Goal: Transaction & Acquisition: Purchase product/service

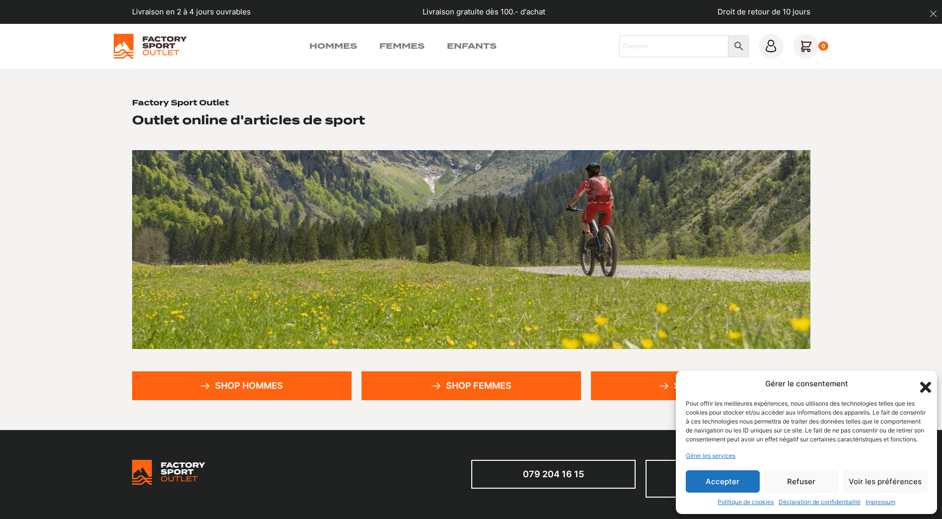
click at [246, 382] on link "Shop hommes" at bounding box center [242, 385] width 220 height 29
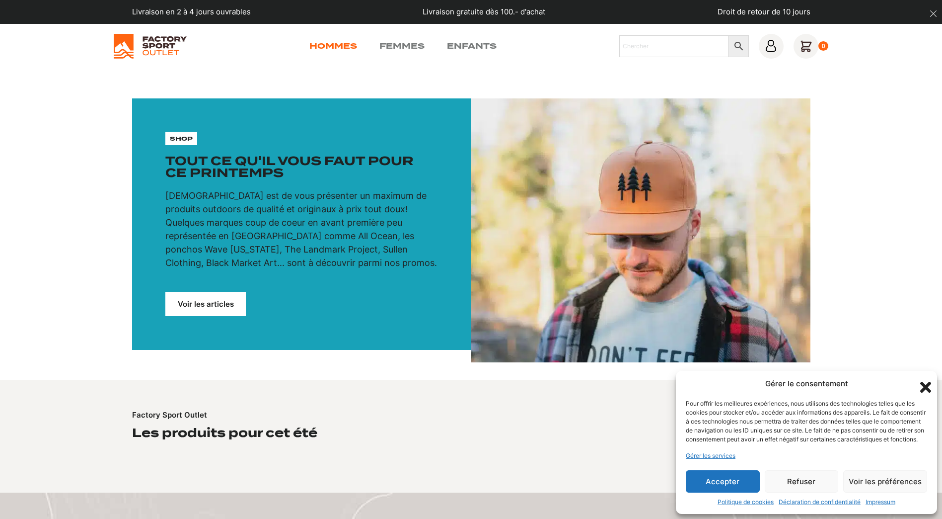
click at [332, 48] on link "Hommes" at bounding box center [333, 46] width 48 height 12
click at [215, 301] on link "Voir les articles" at bounding box center [205, 304] width 80 height 24
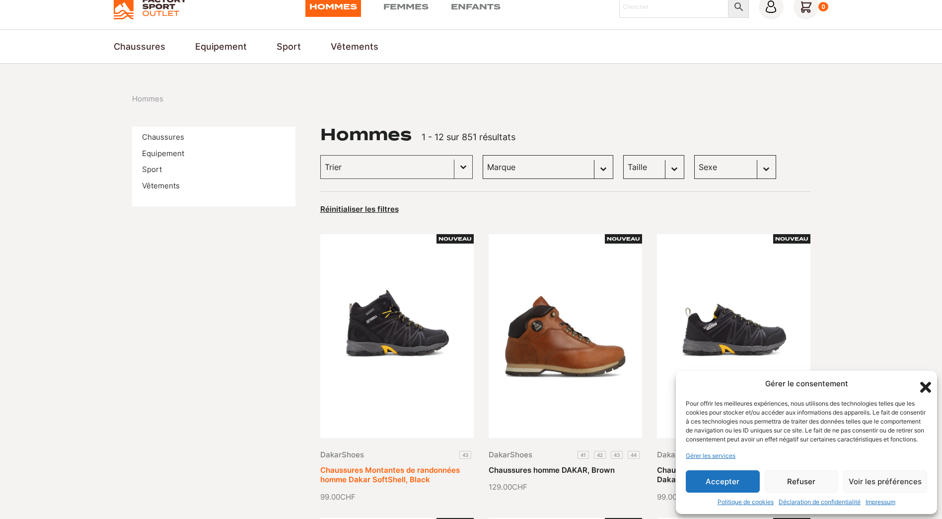
scroll to position [149, 0]
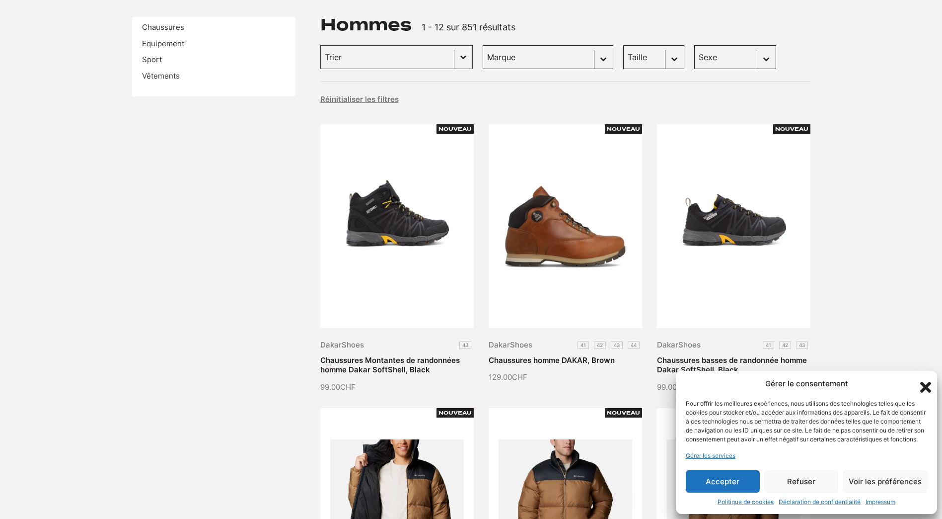
click at [923, 378] on icon "Fermer la boîte de dialogue" at bounding box center [925, 386] width 17 height 17
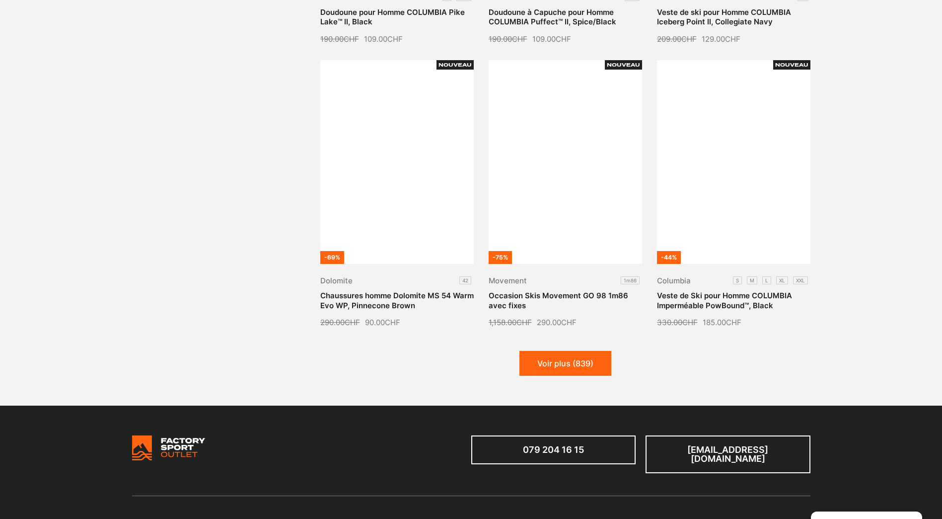
scroll to position [1093, 0]
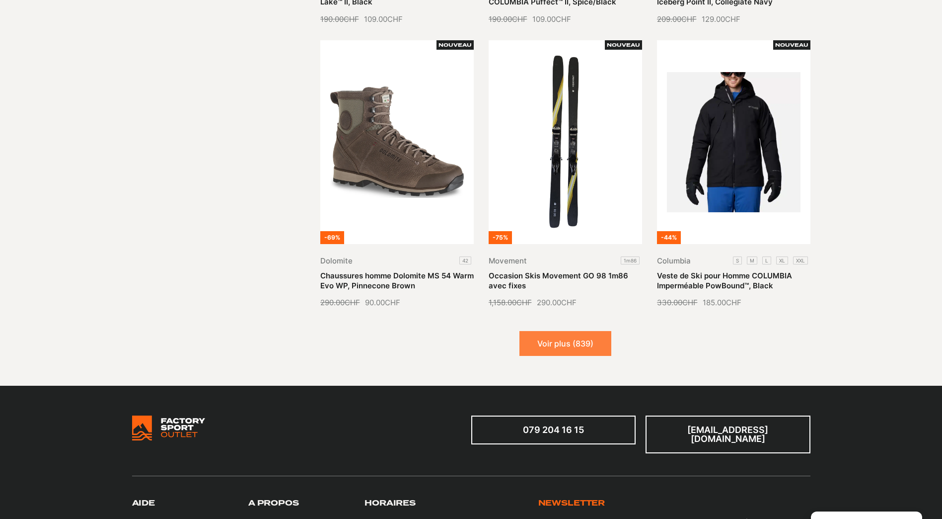
click at [556, 336] on button "Voir plus (839)" at bounding box center [566, 343] width 92 height 25
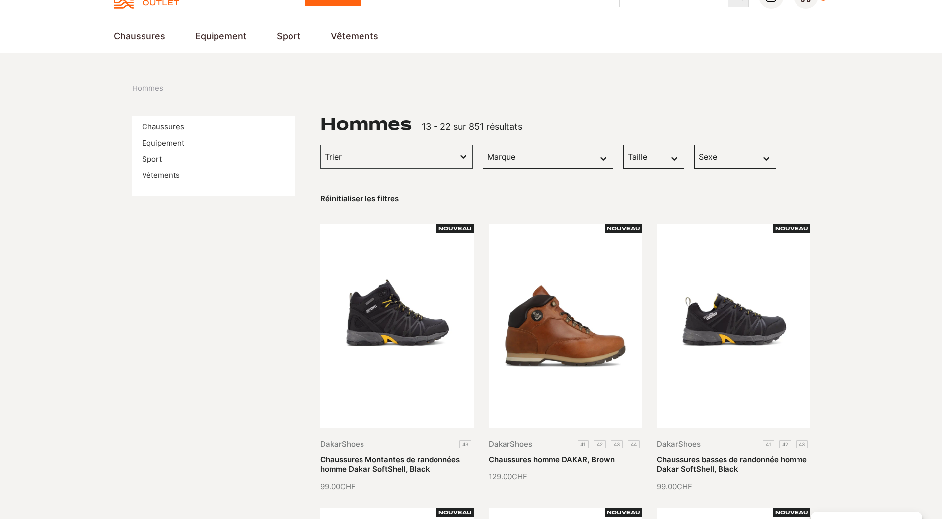
scroll to position [0, 0]
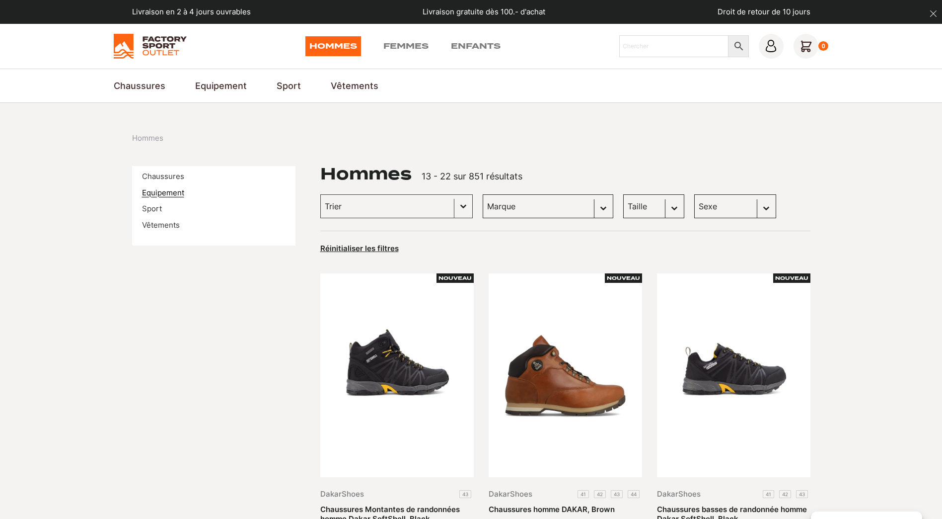
click at [164, 194] on link "Equipement" at bounding box center [163, 192] width 42 height 9
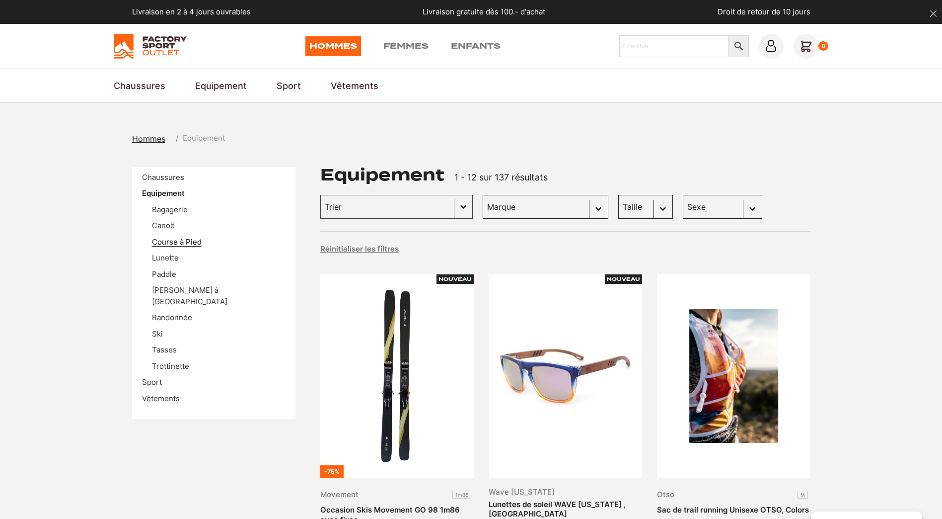
click at [184, 241] on link "Course à Pied" at bounding box center [177, 241] width 50 height 9
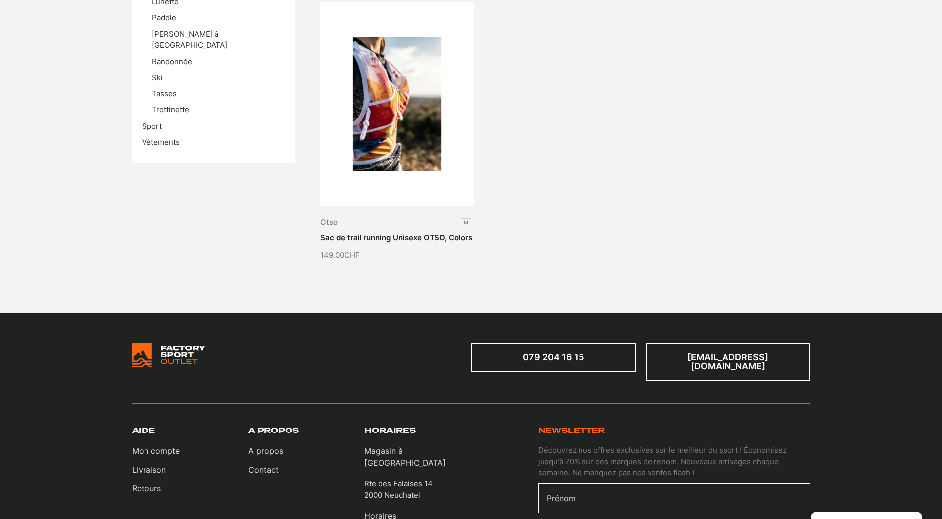
scroll to position [99, 0]
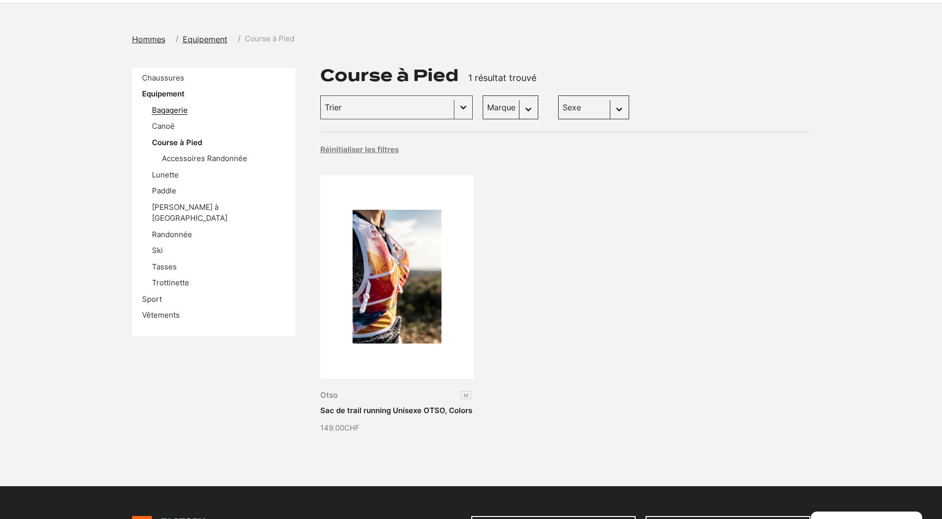
click at [177, 106] on link "Bagagerie" at bounding box center [170, 109] width 36 height 9
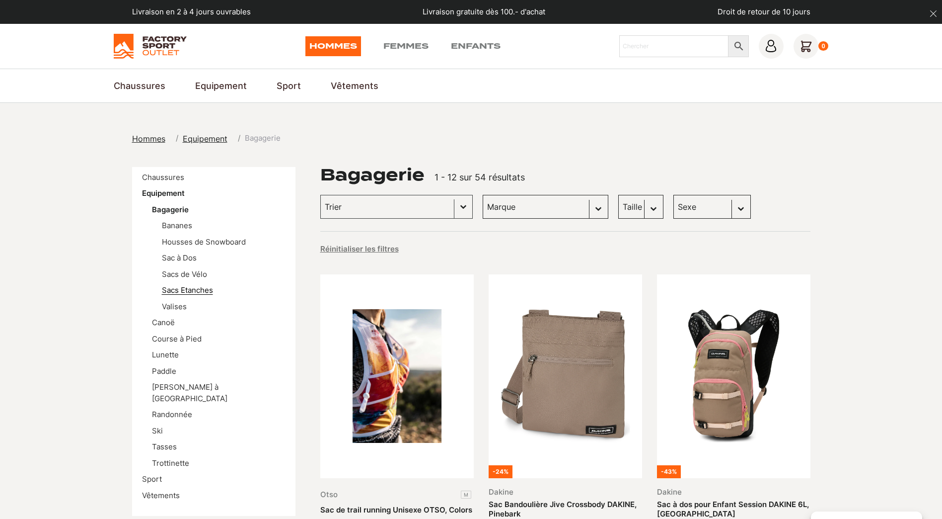
click at [191, 290] on link "Sacs Etanches" at bounding box center [187, 289] width 51 height 9
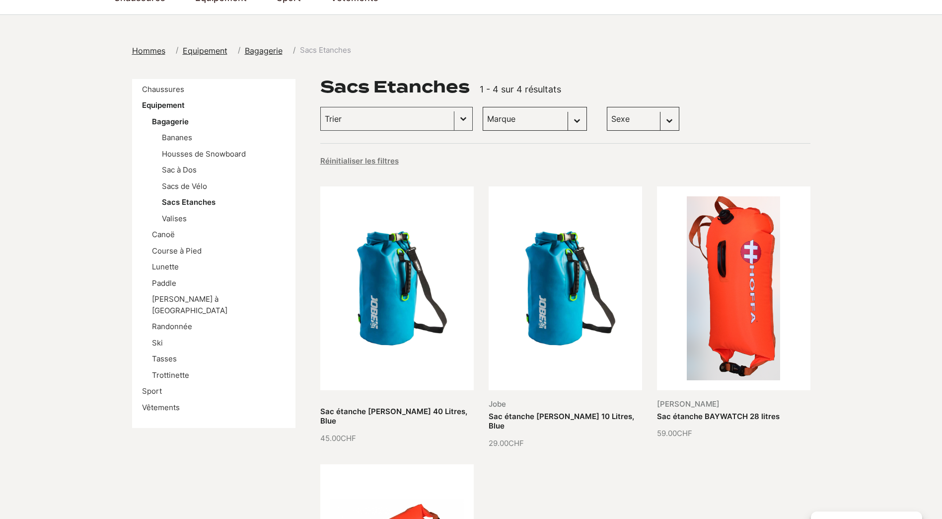
scroll to position [50, 0]
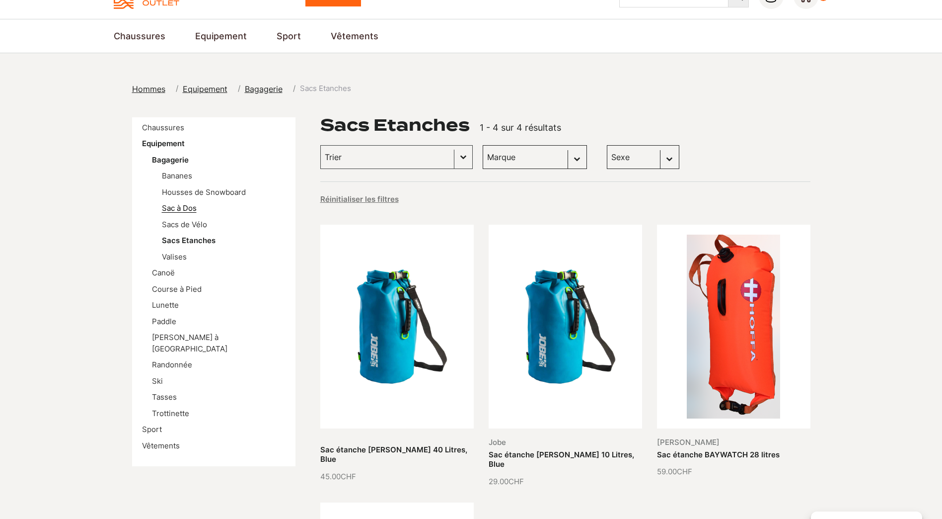
click at [186, 207] on link "Sac à Dos" at bounding box center [179, 207] width 35 height 9
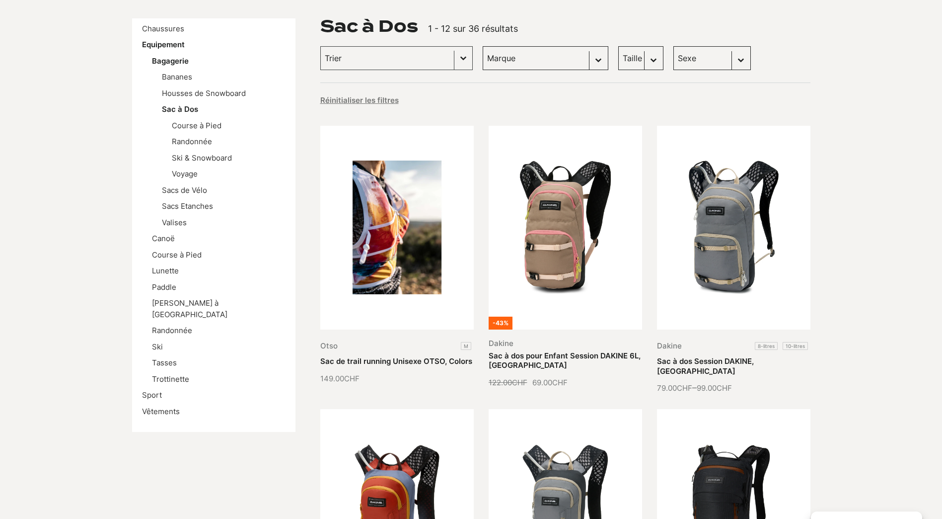
scroll to position [149, 0]
click at [171, 251] on link "Course à Pied" at bounding box center [177, 253] width 50 height 9
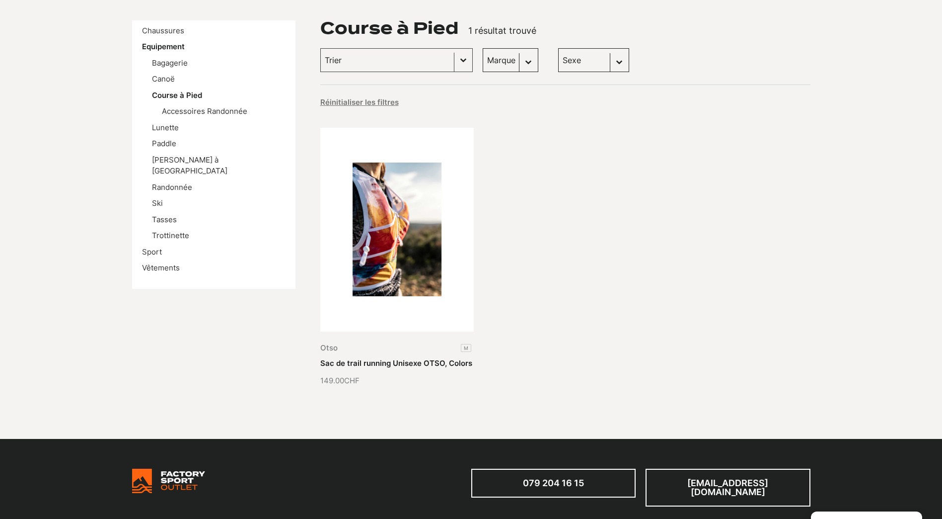
scroll to position [199, 0]
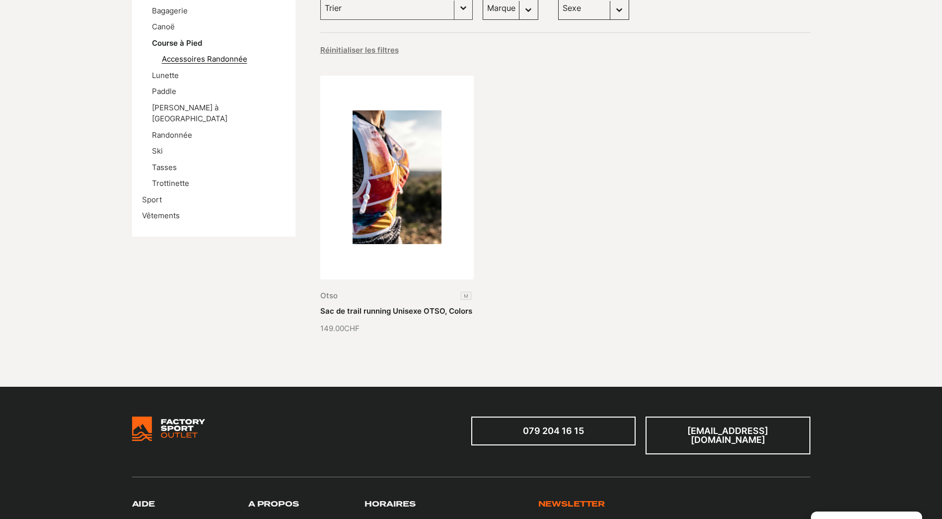
click at [214, 59] on link "Accessoires Randonnée" at bounding box center [204, 58] width 85 height 9
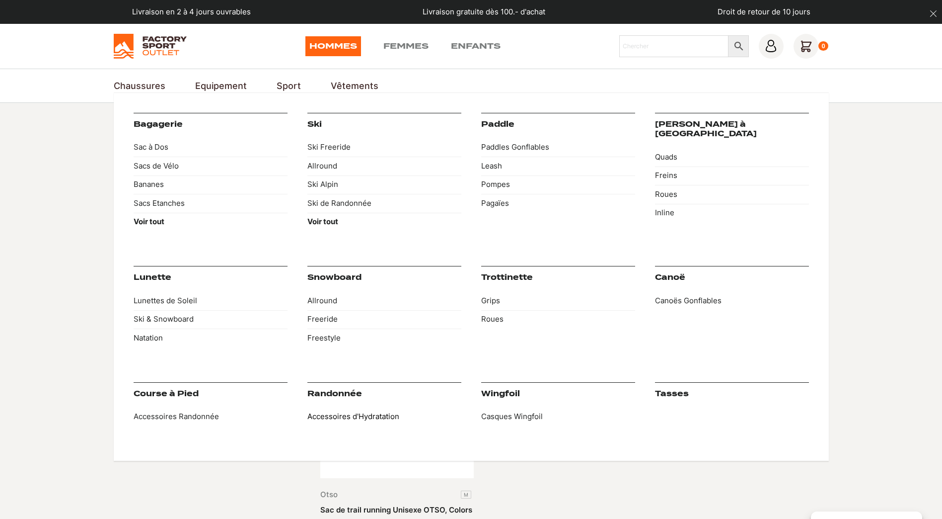
click at [356, 417] on link "Accessoires d'Hydratation" at bounding box center [384, 416] width 154 height 19
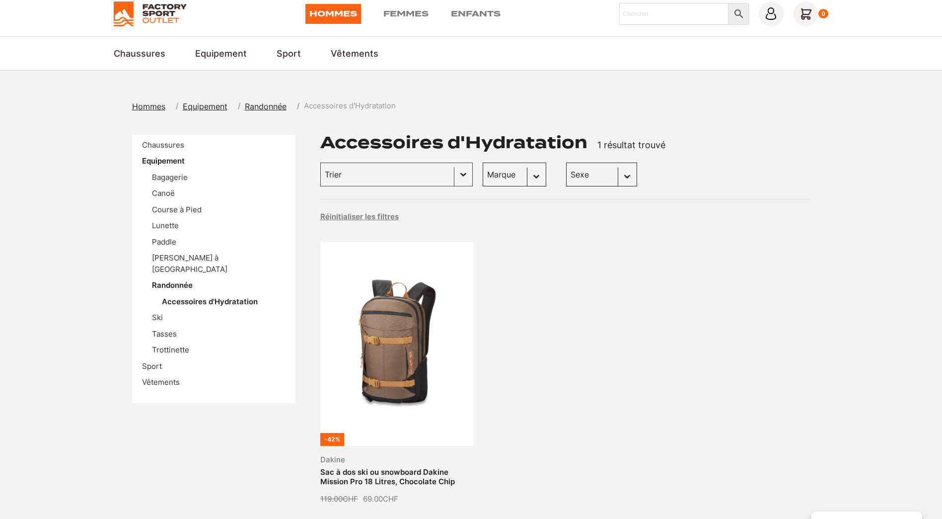
scroll to position [50, 0]
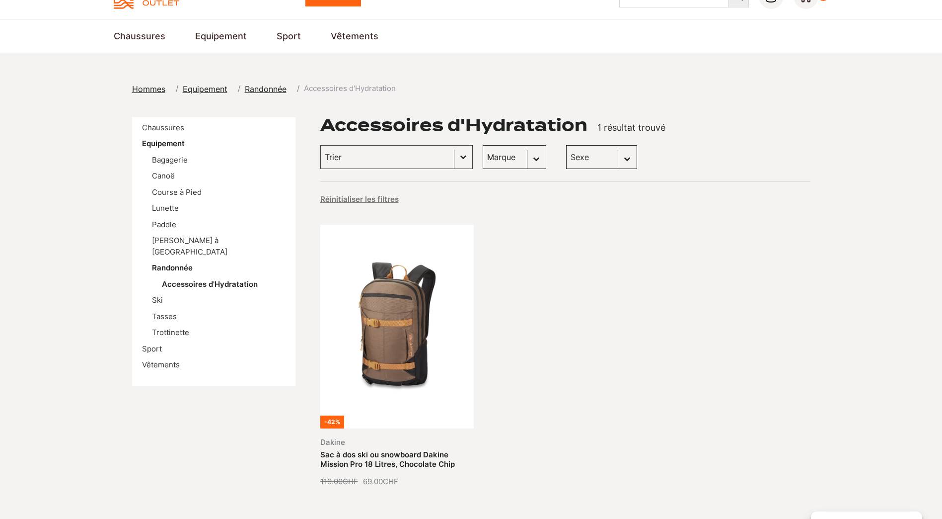
drag, startPoint x: 152, startPoint y: 338, endPoint x: 165, endPoint y: 332, distance: 13.8
click at [152, 344] on link "Sport" at bounding box center [152, 348] width 20 height 9
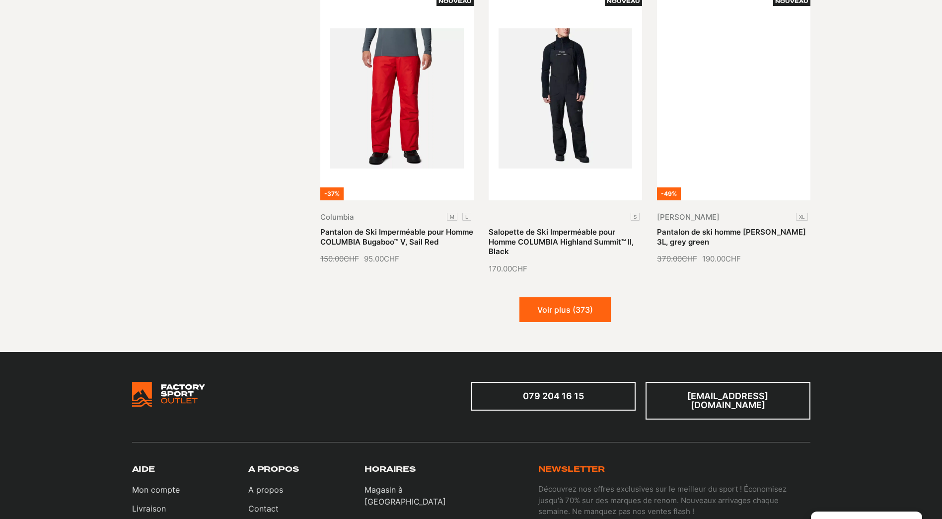
scroll to position [1142, 0]
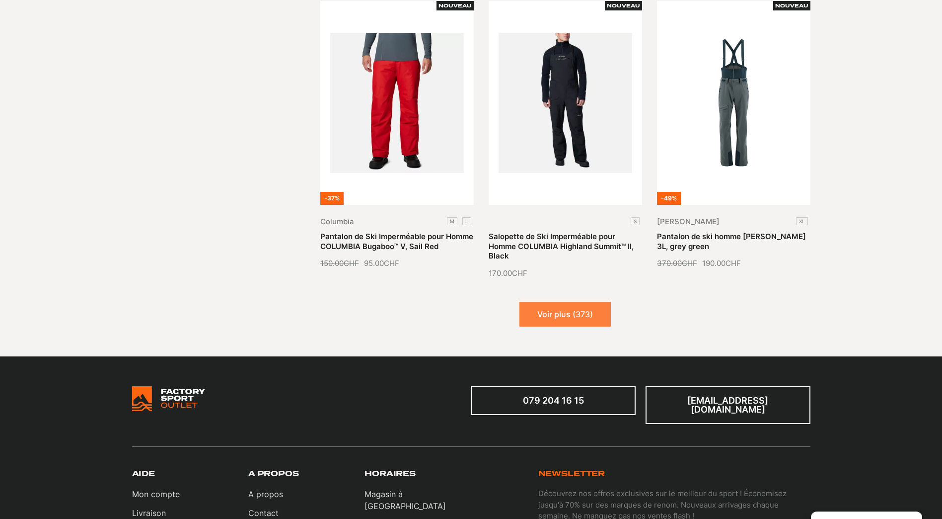
click at [564, 307] on button "Voir plus (373)" at bounding box center [565, 313] width 91 height 25
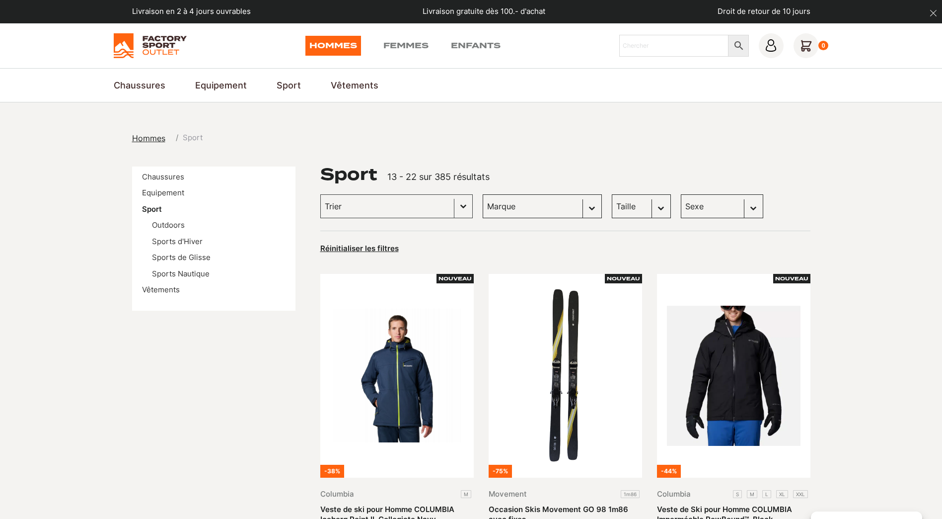
scroll to position [0, 0]
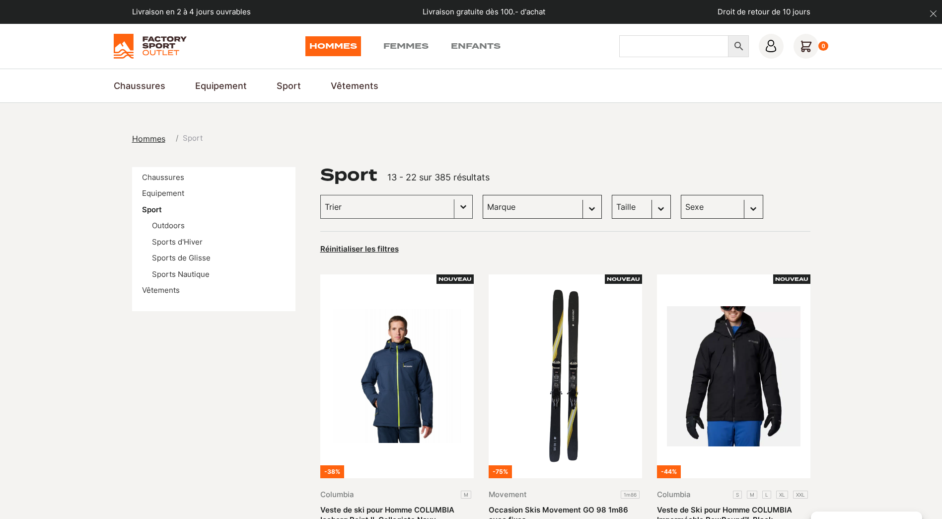
click at [672, 44] on input "Chercher" at bounding box center [673, 46] width 109 height 22
type input "casque"
